Goal: Check status: Check status

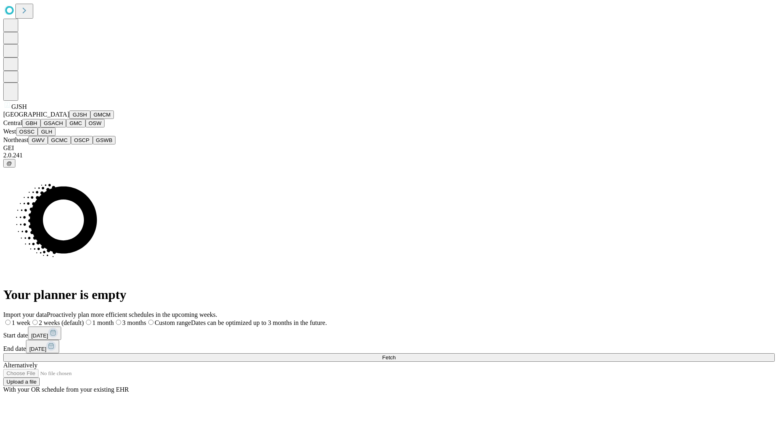
click at [69, 119] on button "GJSH" at bounding box center [79, 115] width 21 height 9
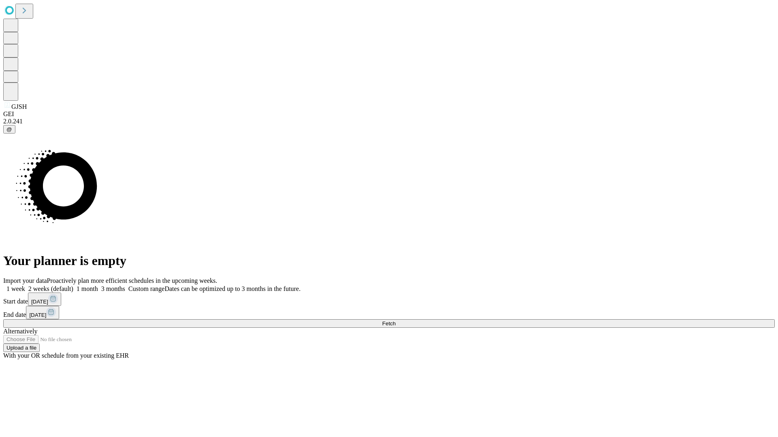
click at [98, 286] on label "1 month" at bounding box center [85, 289] width 25 height 7
click at [395, 321] on span "Fetch" at bounding box center [388, 324] width 13 height 6
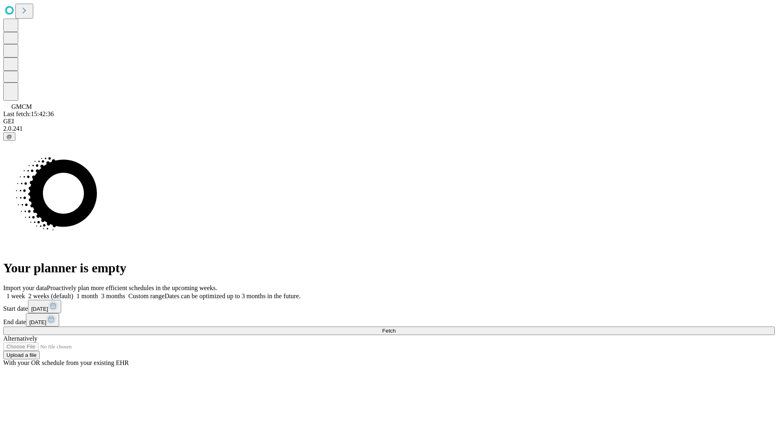
click at [98, 293] on label "1 month" at bounding box center [85, 296] width 25 height 7
click at [395, 328] on span "Fetch" at bounding box center [388, 331] width 13 height 6
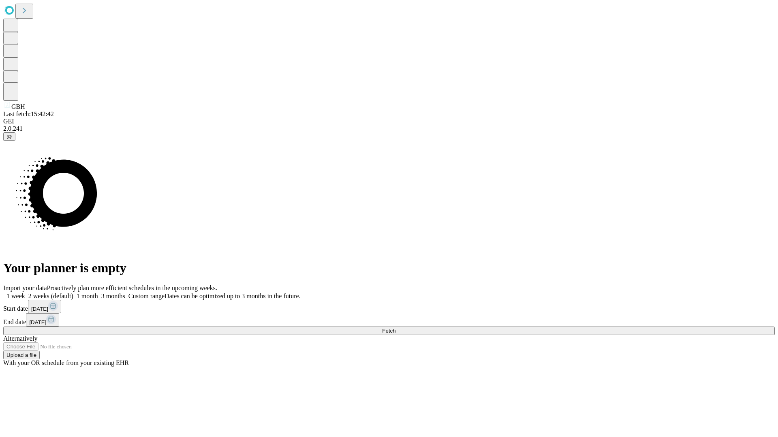
click at [98, 293] on label "1 month" at bounding box center [85, 296] width 25 height 7
click at [395, 328] on span "Fetch" at bounding box center [388, 331] width 13 height 6
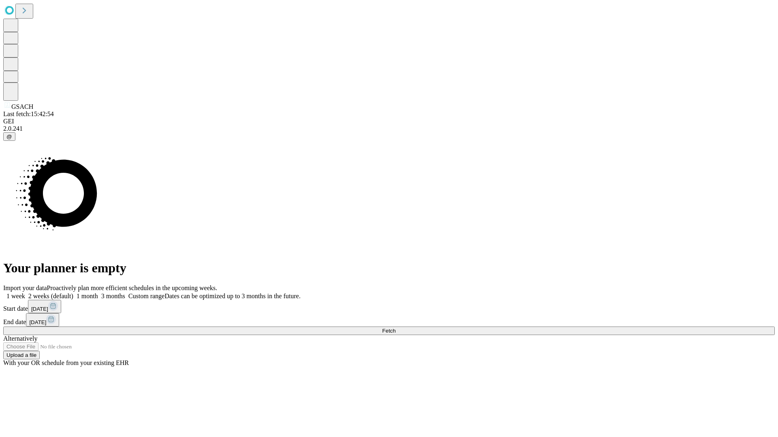
click at [98, 293] on label "1 month" at bounding box center [85, 296] width 25 height 7
click at [395, 328] on span "Fetch" at bounding box center [388, 331] width 13 height 6
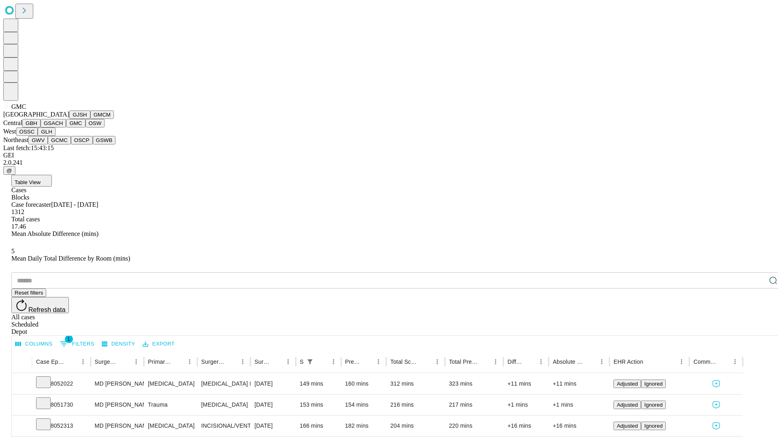
click at [85, 128] on button "OSW" at bounding box center [94, 123] width 19 height 9
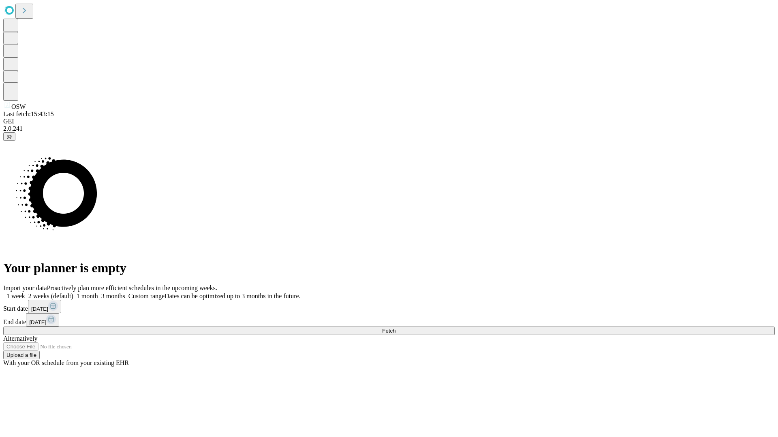
click at [395, 328] on span "Fetch" at bounding box center [388, 331] width 13 height 6
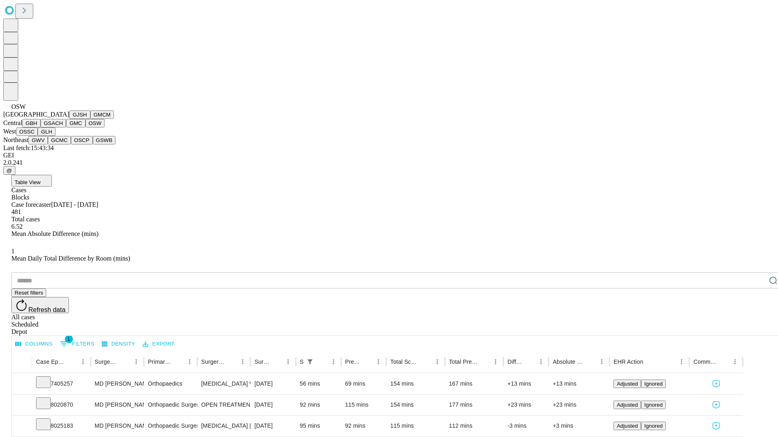
click at [38, 136] on button "OSSC" at bounding box center [27, 132] width 22 height 9
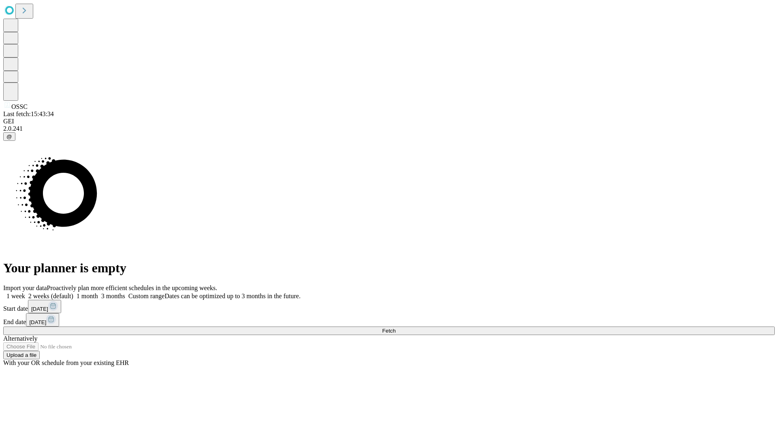
click at [98, 293] on label "1 month" at bounding box center [85, 296] width 25 height 7
click at [395, 328] on span "Fetch" at bounding box center [388, 331] width 13 height 6
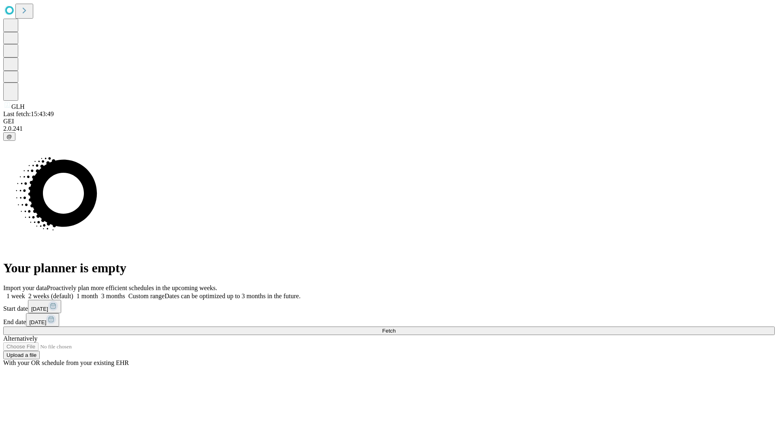
click at [98, 293] on label "1 month" at bounding box center [85, 296] width 25 height 7
click at [395, 328] on span "Fetch" at bounding box center [388, 331] width 13 height 6
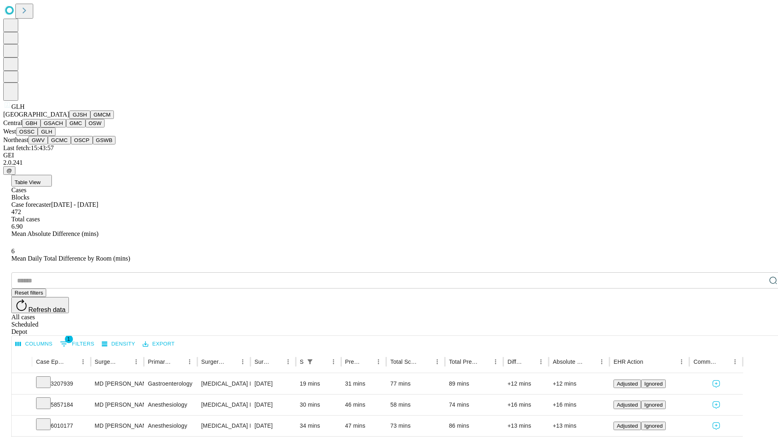
click at [48, 145] on button "GWV" at bounding box center [37, 140] width 19 height 9
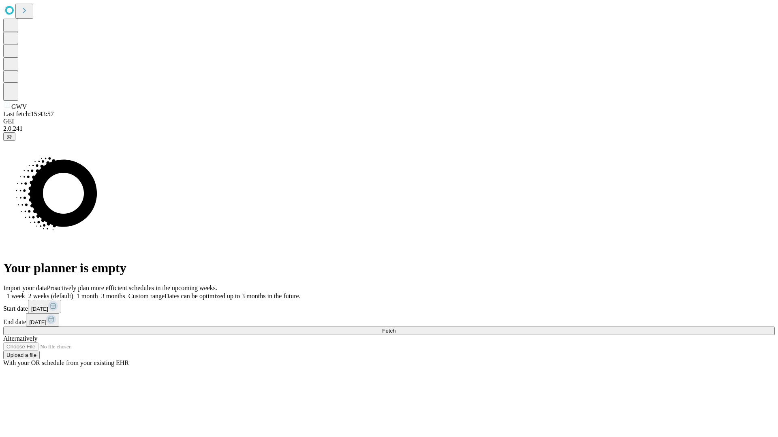
click at [98, 293] on label "1 month" at bounding box center [85, 296] width 25 height 7
click at [395, 328] on span "Fetch" at bounding box center [388, 331] width 13 height 6
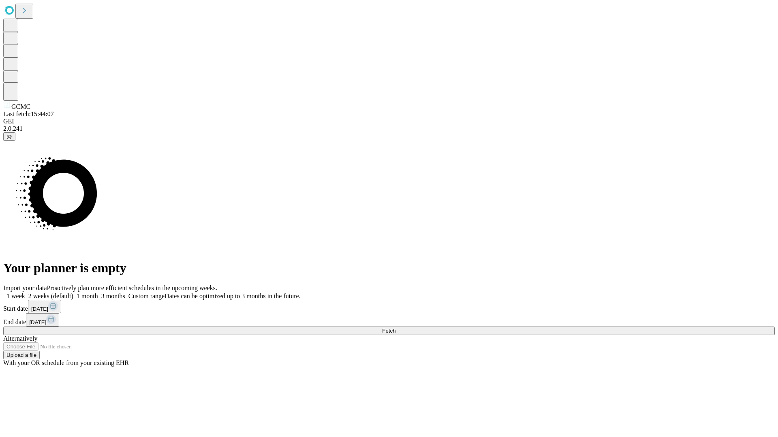
click at [98, 293] on label "1 month" at bounding box center [85, 296] width 25 height 7
click at [395, 328] on span "Fetch" at bounding box center [388, 331] width 13 height 6
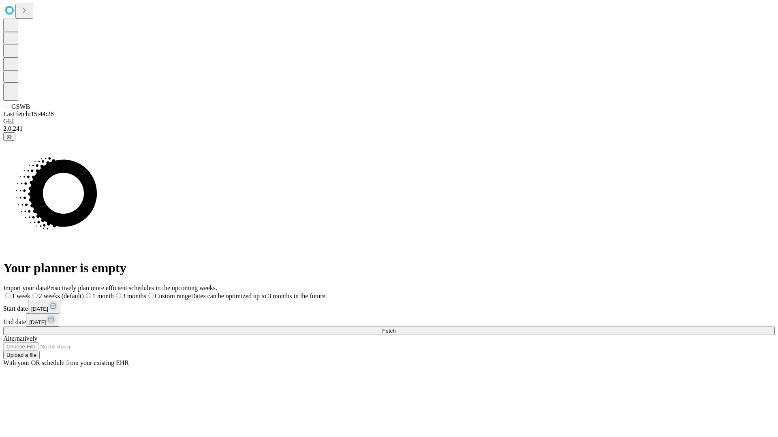
click at [114, 293] on label "1 month" at bounding box center [99, 296] width 30 height 7
click at [395, 328] on span "Fetch" at bounding box center [388, 331] width 13 height 6
